Goal: Task Accomplishment & Management: Use online tool/utility

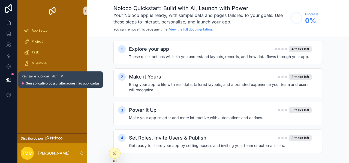
click at [8, 81] on icon at bounding box center [8, 79] width 5 height 5
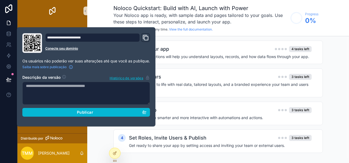
click at [148, 38] on icon "Domínio e Link Personalizado" at bounding box center [145, 37] width 7 height 7
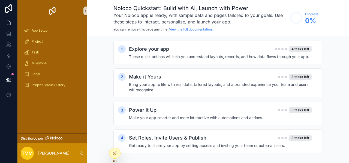
scroll to position [4, 0]
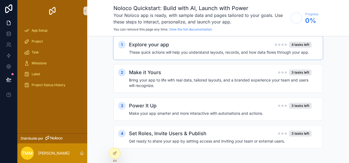
click at [152, 55] on div "1 Explore your app 4 tasks left These quick actions will help you understand la…" at bounding box center [219, 47] width 210 height 23
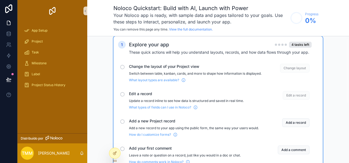
click at [124, 65] on div "Change the layout of your Project view Switch between table, kanban, cards, and…" at bounding box center [218, 73] width 200 height 23
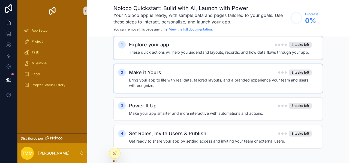
click at [127, 78] on div "2 Make it Yours 3 tasks left Bring your app to life with real data, tailored la…" at bounding box center [218, 79] width 200 height 20
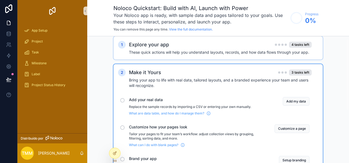
click at [120, 99] on div "Add your real data Replace the sample records by importing a CSV or entering yo…" at bounding box center [218, 106] width 200 height 23
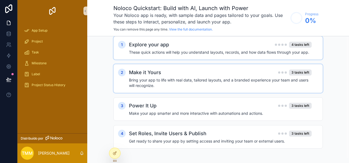
scroll to position [0, 0]
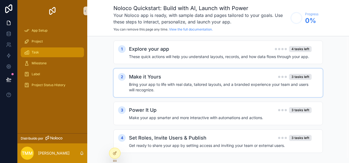
click at [45, 47] on link "Task" at bounding box center [52, 52] width 63 height 10
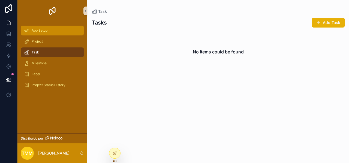
click at [38, 33] on div "App Setup" at bounding box center [52, 30] width 57 height 9
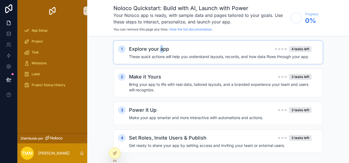
drag, startPoint x: 180, startPoint y: 56, endPoint x: 161, endPoint y: 52, distance: 19.1
click at [161, 52] on h2 "Explore your app" at bounding box center [149, 49] width 40 height 8
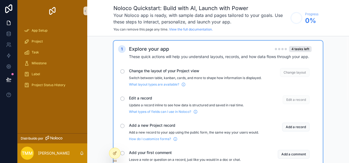
click at [170, 53] on div "Explore your app 4 tasks left These quick actions will help you understand layo…" at bounding box center [223, 52] width 189 height 14
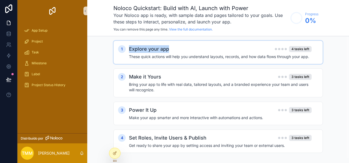
click at [170, 53] on div "Explore your app 4 tasks left These quick actions will help you understand layo…" at bounding box center [223, 52] width 189 height 14
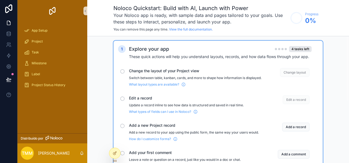
click at [124, 72] on div "scrollable content" at bounding box center [122, 71] width 4 height 4
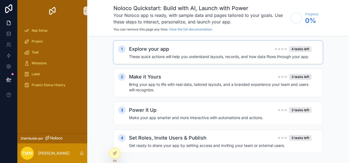
click at [134, 55] on h4 "These quick actions will help you understand layouts, records, and how data flo…" at bounding box center [220, 56] width 183 height 5
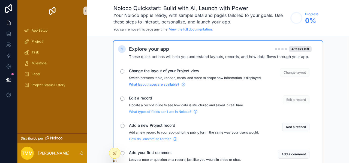
click at [144, 89] on div "Change the layout of your Project view Switch between table, kanban, cards, and…" at bounding box center [218, 77] width 200 height 23
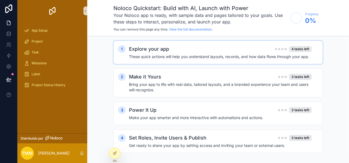
click at [298, 18] on circle "conteúdo rolável" at bounding box center [296, 18] width 11 height 11
drag, startPoint x: 251, startPoint y: 32, endPoint x: 254, endPoint y: 32, distance: 3.0
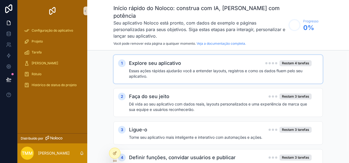
click at [127, 69] on div "1 Explore seu aplicativo Restam 4 tarefas Essas ações rápidas ajudarão você a e…" at bounding box center [218, 70] width 200 height 20
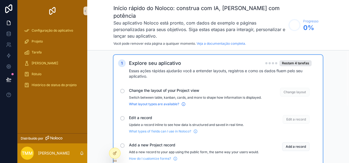
click at [162, 102] on span "What layout types are available?" at bounding box center [154, 104] width 50 height 4
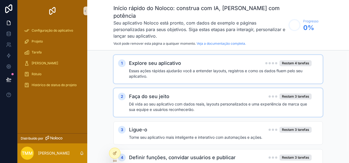
scroll to position [22, 0]
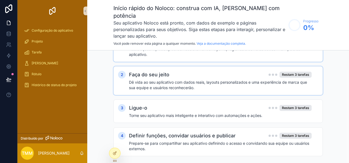
click at [140, 80] on h4 "Dê vida ao seu aplicativo com dados reais, layouts personalizados e uma experiê…" at bounding box center [220, 85] width 183 height 11
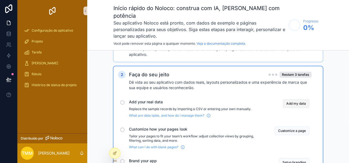
click at [294, 99] on button "Add my data" at bounding box center [296, 103] width 27 height 9
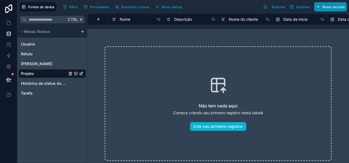
click at [323, 5] on button "Novo recorde" at bounding box center [330, 6] width 33 height 9
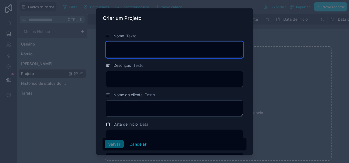
click at [164, 46] on textarea at bounding box center [175, 49] width 138 height 16
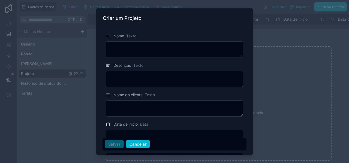
click at [138, 140] on button "Cancelar" at bounding box center [138, 144] width 24 height 9
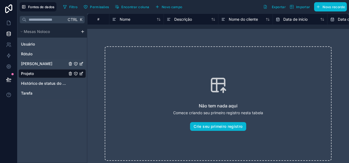
click at [54, 61] on div "[PERSON_NAME]" at bounding box center [52, 64] width 67 height 9
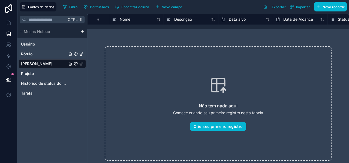
click at [44, 52] on div "Rótulo" at bounding box center [52, 54] width 67 height 9
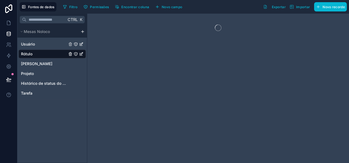
click at [44, 47] on div "Usuário" at bounding box center [52, 44] width 67 height 9
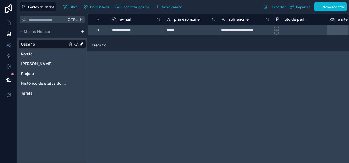
click at [103, 44] on font "1 registro" at bounding box center [99, 45] width 14 height 4
click at [144, 34] on div "**********" at bounding box center [136, 30] width 55 height 11
click at [171, 29] on div "*****" at bounding box center [191, 30] width 55 height 11
click at [245, 30] on div "**********" at bounding box center [245, 30] width 55 height 11
click at [290, 29] on div at bounding box center [300, 30] width 55 height 11
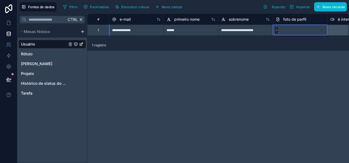
click at [277, 30] on icon at bounding box center [277, 30] width 0 height 2
type input "**********"
click at [43, 48] on div "Usuário" at bounding box center [52, 44] width 67 height 9
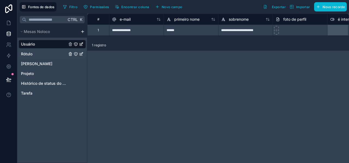
click at [41, 51] on div "Rótulo" at bounding box center [52, 54] width 67 height 9
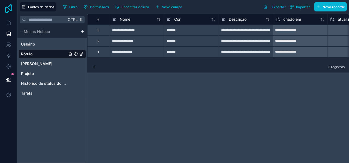
click at [6, 5] on icon at bounding box center [8, 8] width 11 height 9
click at [83, 32] on html "**********" at bounding box center [174, 81] width 349 height 163
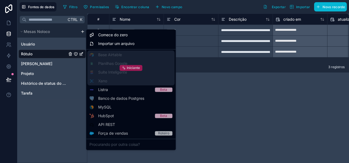
click at [123, 69] on icon at bounding box center [124, 68] width 4 height 4
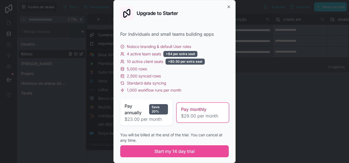
click at [182, 110] on span "Pay monthly" at bounding box center [193, 109] width 25 height 7
drag, startPoint x: 126, startPoint y: 113, endPoint x: 223, endPoint y: 7, distance: 144.3
click at [223, 7] on div "Upgrade to Starter For individuals and small teams building apps Noloco brandin…" at bounding box center [175, 81] width 122 height 163
click at [227, 7] on icon "button" at bounding box center [229, 7] width 4 height 4
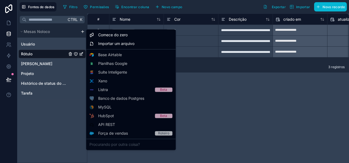
click at [39, 94] on html "**********" at bounding box center [174, 81] width 349 height 163
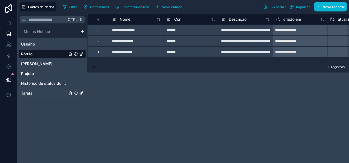
click at [32, 94] on div "Tarefa" at bounding box center [52, 93] width 67 height 9
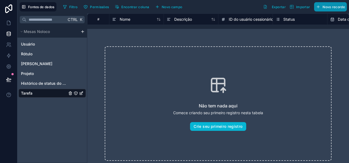
click at [325, 8] on font "Novo recorde" at bounding box center [334, 7] width 22 height 4
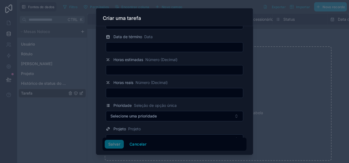
scroll to position [160, 0]
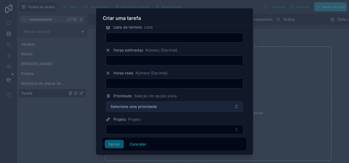
click at [159, 105] on button "Selecione uma prioridade" at bounding box center [175, 107] width 138 height 10
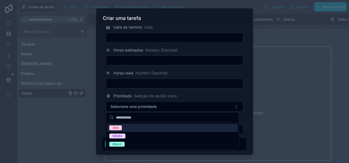
click at [265, 97] on div at bounding box center [174, 81] width 349 height 163
